Goal: Task Accomplishment & Management: Use online tool/utility

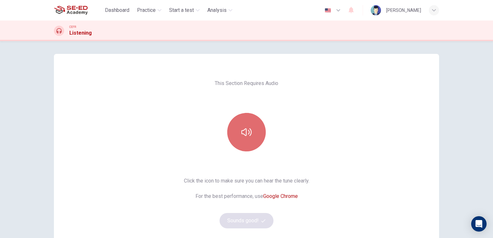
click at [249, 132] on icon "button" at bounding box center [246, 132] width 10 height 8
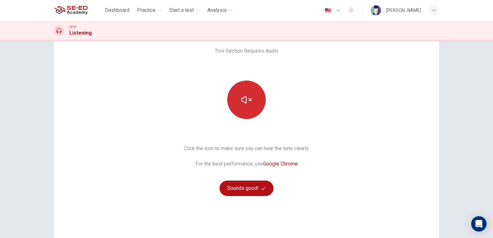
scroll to position [32, 0]
click at [244, 191] on button "Sounds good!" at bounding box center [246, 188] width 54 height 15
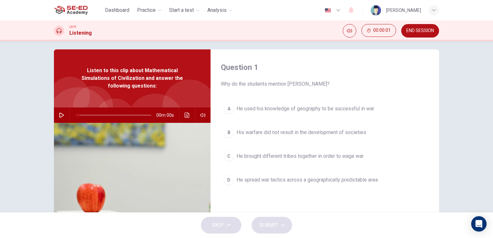
scroll to position [0, 0]
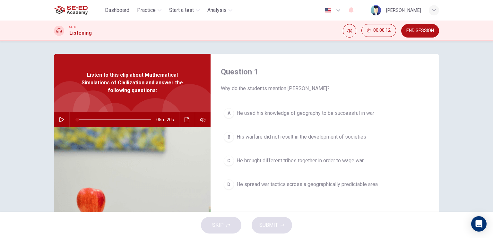
click at [59, 119] on icon "button" at bounding box center [61, 119] width 5 height 5
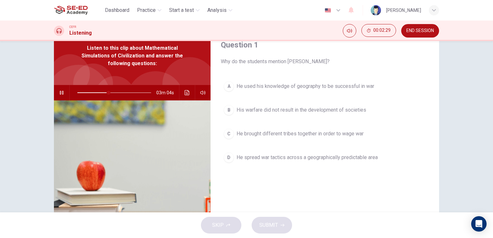
scroll to position [13, 0]
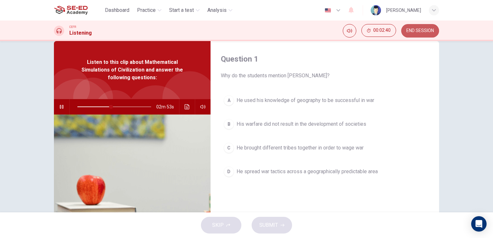
type input "46"
click at [419, 34] on button "END SESSION" at bounding box center [420, 30] width 38 height 13
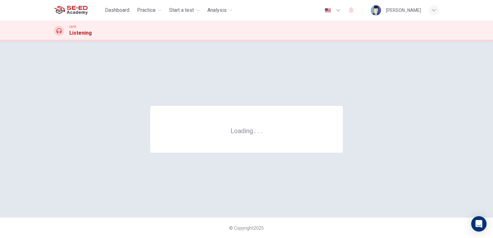
scroll to position [0, 0]
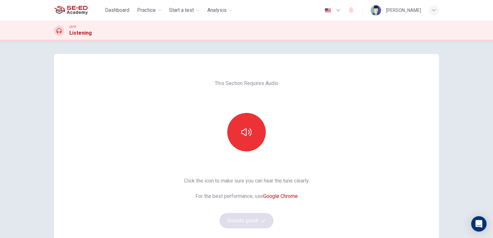
click at [294, 47] on div "This Section Requires Audio Click the icon to make sure you can hear the tune c…" at bounding box center [246, 139] width 493 height 197
